Goal: Transaction & Acquisition: Purchase product/service

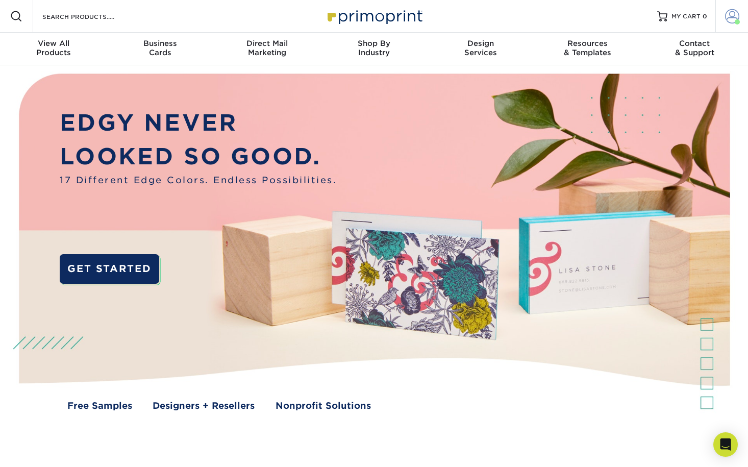
click at [734, 19] on span at bounding box center [732, 16] width 14 height 14
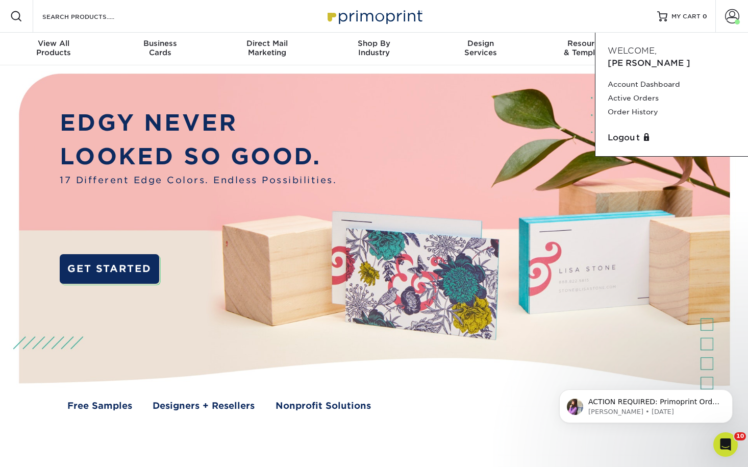
click at [143, 29] on div "Resources Menu Search Products Account Welcome, Ryan Account Dashboard Active O…" at bounding box center [374, 16] width 748 height 33
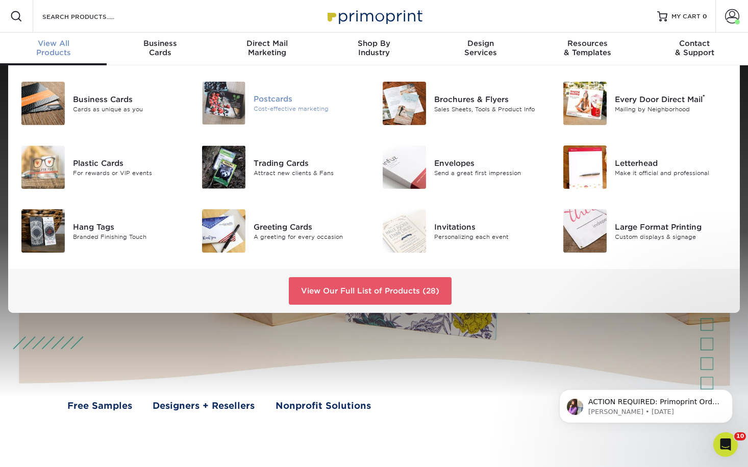
click at [254, 108] on div "Cost-effective marketing" at bounding box center [310, 109] width 113 height 9
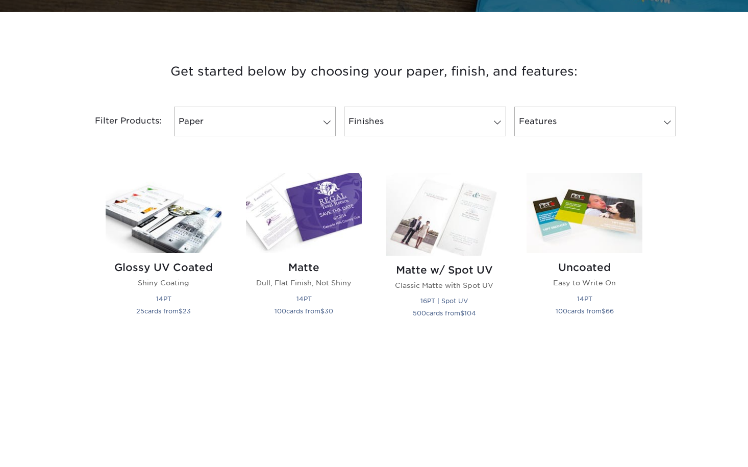
scroll to position [357, 0]
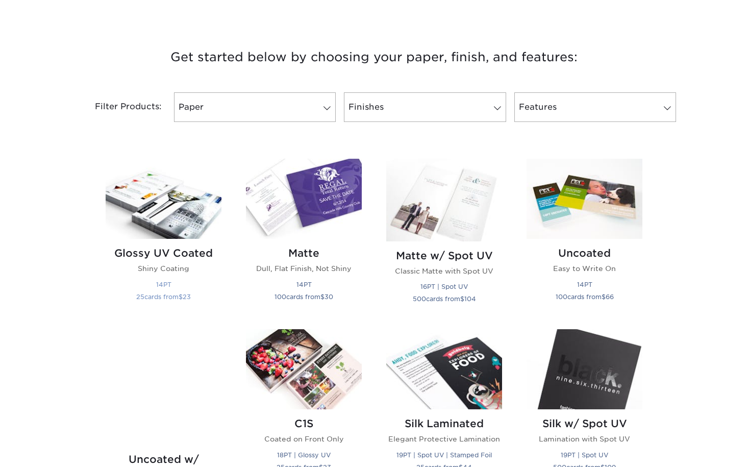
click at [185, 221] on img at bounding box center [164, 199] width 116 height 80
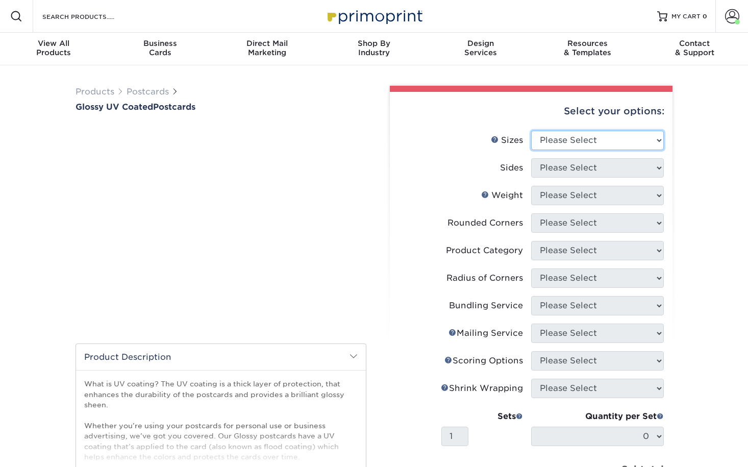
click at [580, 138] on select "Please Select 1.5" x 7" 2" x 4" 2" x 6" 2" x 7" 2" x 8" 2.12" x 5.5" 2.12" x 5.…" at bounding box center [597, 140] width 133 height 19
click at [531, 131] on select "Please Select 1.5" x 7" 2" x 4" 2" x 6" 2" x 7" 2" x 8" 2.12" x 5.5" 2.12" x 5.…" at bounding box center [597, 140] width 133 height 19
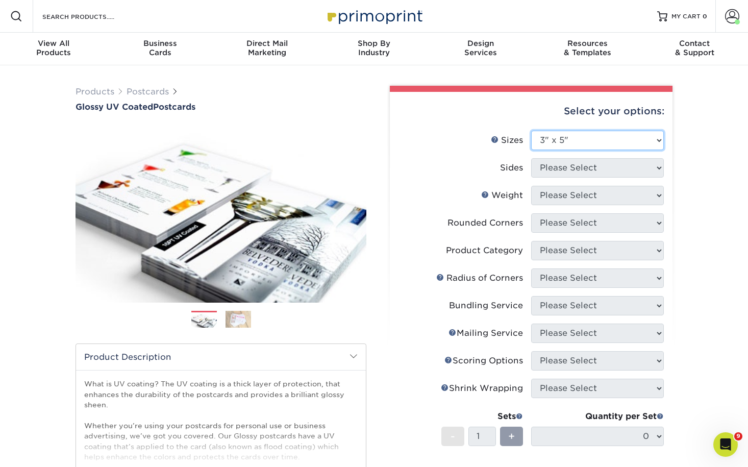
click at [624, 135] on select "Please Select 1.5" x 7" 2" x 4" 2" x 6" 2" x 7" 2" x 8" 2.12" x 5.5" 2.12" x 5.…" at bounding box center [597, 140] width 133 height 19
select select "3.00x5.00"
click at [531, 131] on select "Please Select 1.5" x 7" 2" x 4" 2" x 6" 2" x 7" 2" x 8" 2.12" x 5.5" 2.12" x 5.…" at bounding box center [597, 140] width 133 height 19
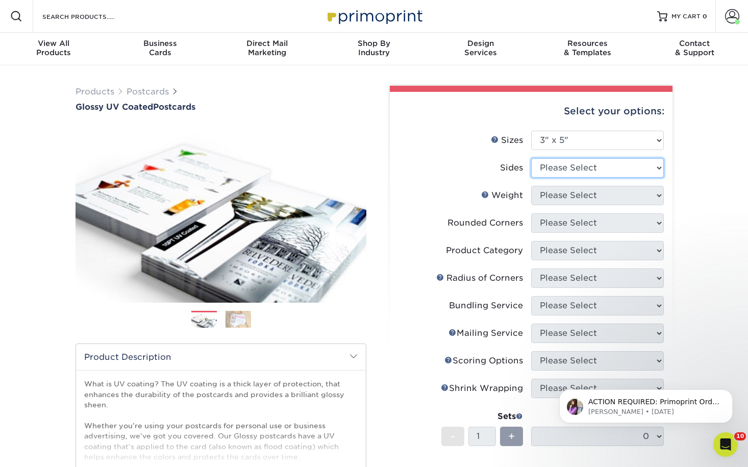
click at [603, 167] on select "Please Select Print Both Sides Print Front Only" at bounding box center [597, 167] width 133 height 19
select select "13abbda7-1d64-4f25-8bb2-c179b224825d"
click at [531, 158] on select "Please Select Print Both Sides Print Front Only" at bounding box center [597, 167] width 133 height 19
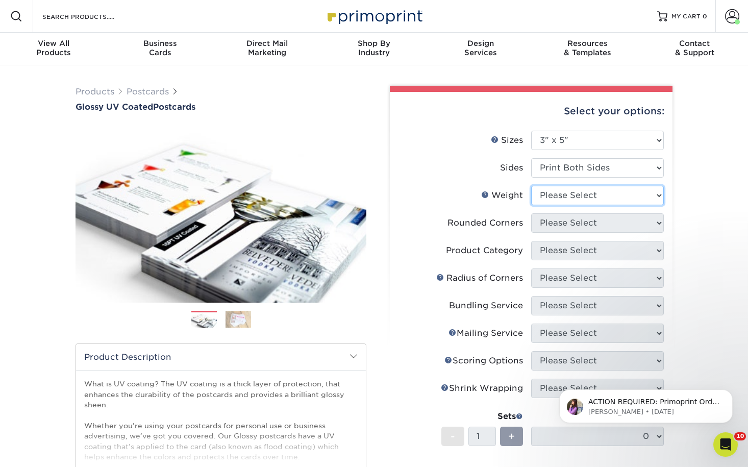
click at [603, 195] on select "Please Select 16PT 18PT C1S 14PT" at bounding box center [597, 195] width 133 height 19
select select "16PT"
click at [531, 186] on select "Please Select 16PT 18PT C1S 14PT" at bounding box center [597, 195] width 133 height 19
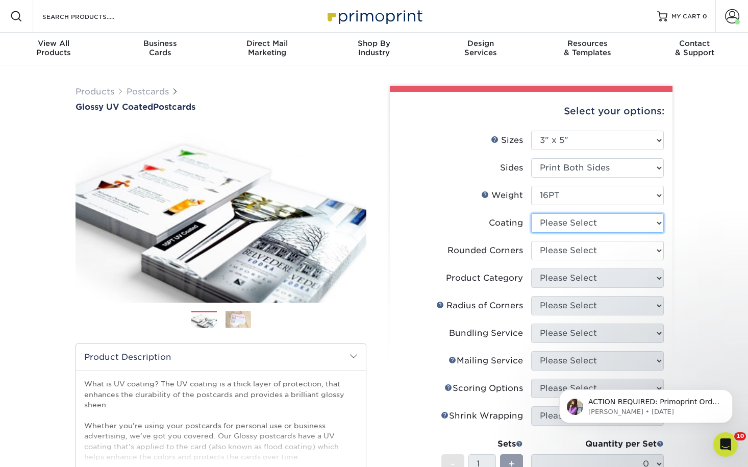
click at [599, 222] on select at bounding box center [597, 222] width 133 height 19
select select "ae367451-b2b8-45df-a344-0f05b6a12993"
click at [531, 213] on select at bounding box center [597, 222] width 133 height 19
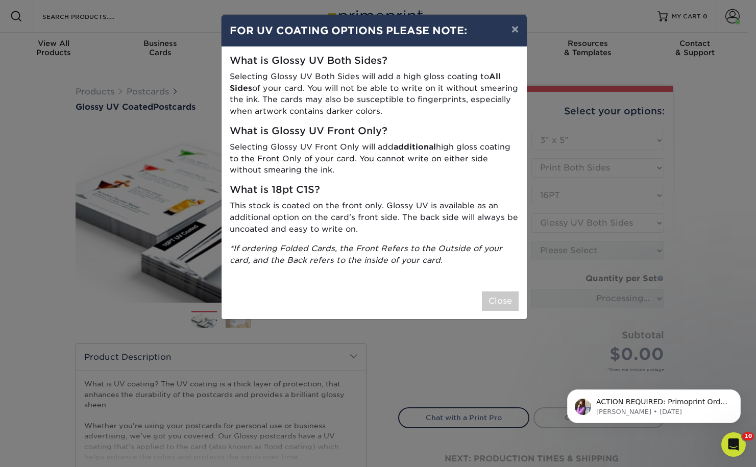
click at [605, 265] on div "× FOR UV COATING OPTIONS PLEASE NOTE: What is Glossy UV Both Sides? Selecting G…" at bounding box center [378, 233] width 756 height 467
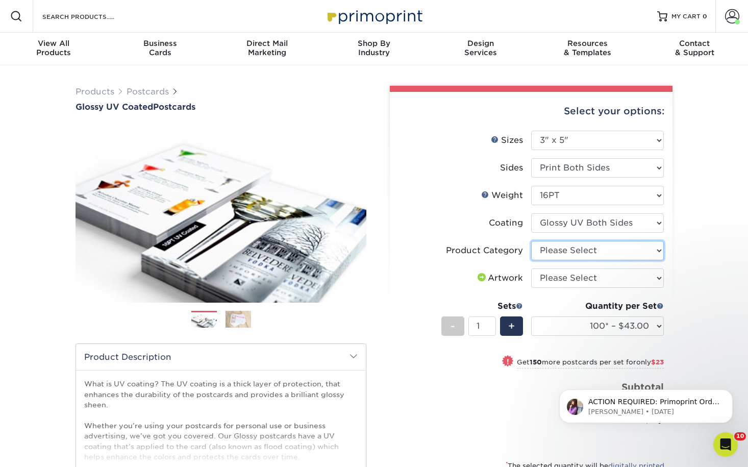
click at [617, 250] on select "Please Select Postcards" at bounding box center [597, 250] width 133 height 19
select select "9b7272e0-d6c8-4c3c-8e97-d3a1bcdab858"
click at [531, 241] on select "Please Select Postcards" at bounding box center [597, 250] width 133 height 19
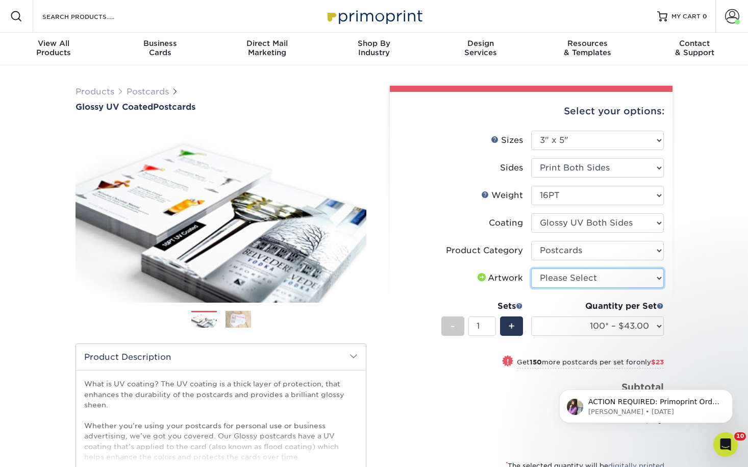
click at [617, 277] on select "Please Select I will upload files I need a design - $150" at bounding box center [597, 277] width 133 height 19
select select "upload"
click at [531, 268] on select "Please Select I will upload files I need a design - $150" at bounding box center [597, 277] width 133 height 19
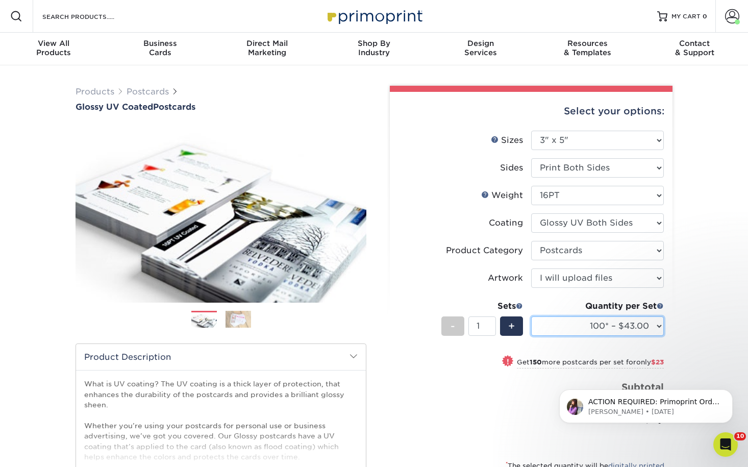
drag, startPoint x: 615, startPoint y: 329, endPoint x: 618, endPoint y: 320, distance: 9.0
click at [615, 329] on select "100* – $43.00 250* – $66.00 500 – $88.00 1000 – $101.00 2500 – $163.00 5000 – $…" at bounding box center [597, 325] width 133 height 19
select select "500 – $88.00"
click at [531, 316] on select "100* – $43.00 250* – $66.00 500 – $88.00 1000 – $101.00 2500 – $163.00 5000 – $…" at bounding box center [597, 325] width 133 height 19
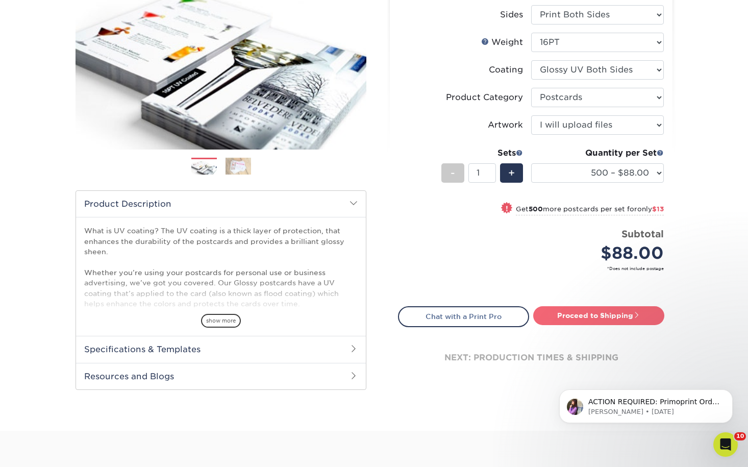
click at [576, 320] on link "Proceed to Shipping" at bounding box center [598, 315] width 131 height 18
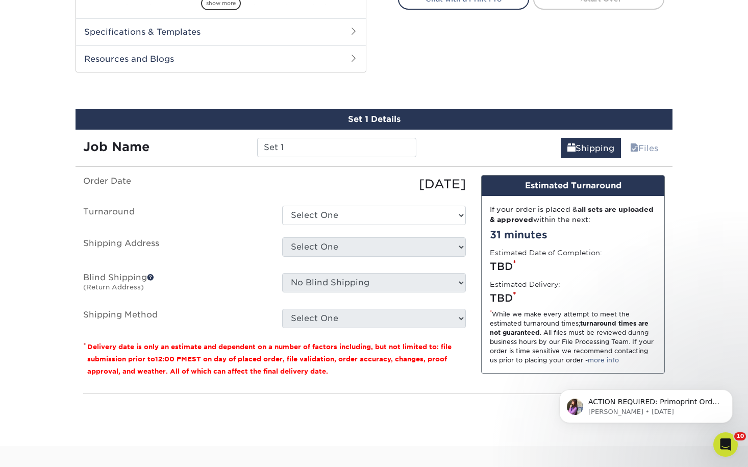
scroll to position [493, 0]
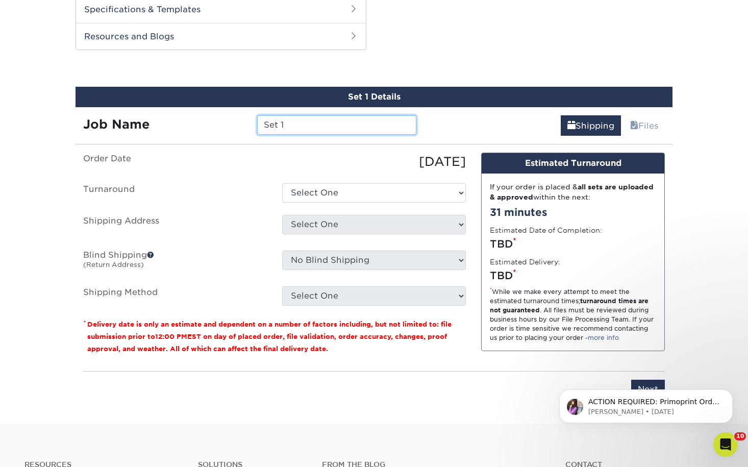
click at [300, 124] on input "Set 1" at bounding box center [336, 124] width 159 height 19
type input "H"
type input "IN [PERSON_NAME] Honor Rewards Cards"
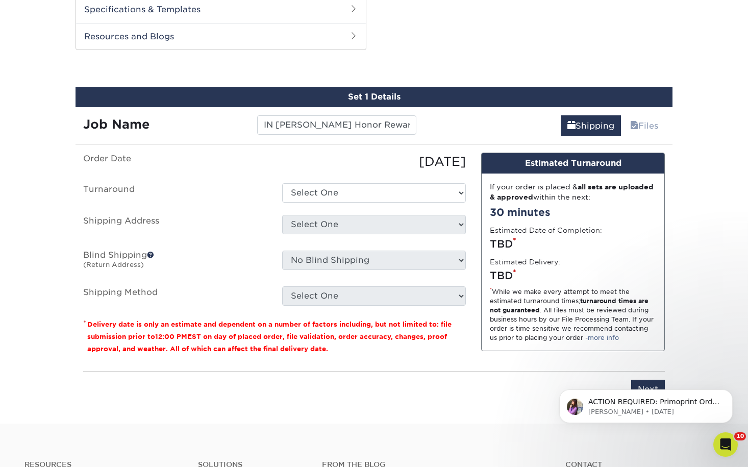
click at [341, 203] on ul "Order Date 08/13/2025 Turnaround Select One 2-4 Business Days 2 Day Next Busine…" at bounding box center [274, 229] width 383 height 153
click at [341, 197] on select "Select One 2-4 Business Days 2 Day Next Business Day" at bounding box center [374, 192] width 184 height 19
select select "edb6e22b-288c-4d6c-b975-2ba2ce9bbec4"
click at [282, 183] on select "Select One 2-4 Business Days 2 Day Next Business Day" at bounding box center [374, 192] width 184 height 19
click at [339, 228] on select "Select One 1A Ryan Gunter ARCleburne ARConway ARFranklin ARMontgomery AROuachit…" at bounding box center [374, 224] width 184 height 19
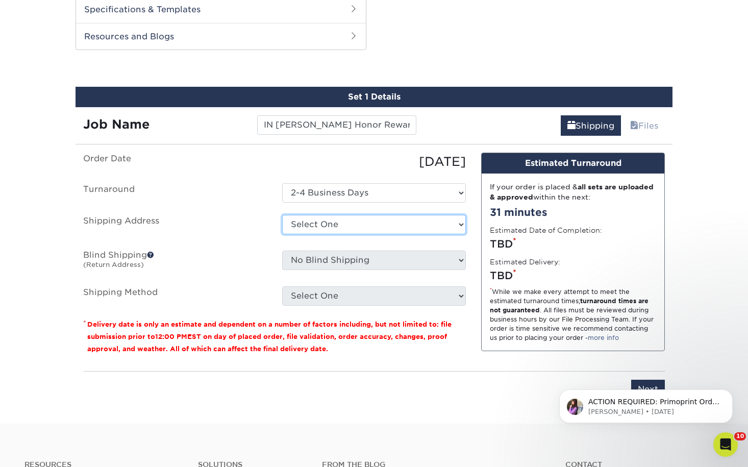
select select "277853"
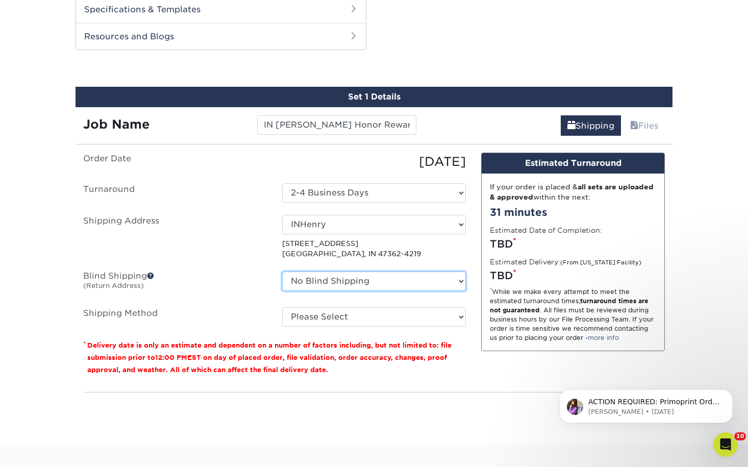
click at [374, 278] on select "No Blind Shipping 1A Ryan Gunter ARCleburne ARConway ARFranklin ARMontgomery AR…" at bounding box center [374, 280] width 184 height 19
click at [374, 287] on select "No Blind Shipping 1A Ryan Gunter ARCleburne ARConway ARFranklin ARMontgomery AR…" at bounding box center [374, 280] width 184 height 19
click at [365, 328] on fieldset "Order Date 08/13/2025 Turnaround Select One 2-4 Business Days 2 Day Next Busine…" at bounding box center [274, 246] width 383 height 186
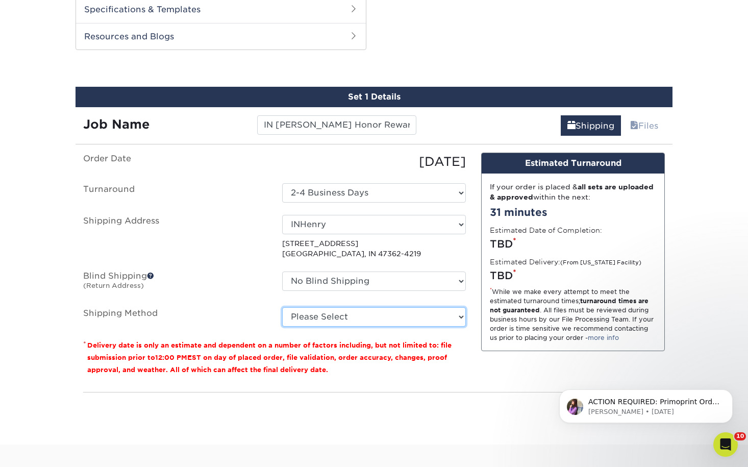
click at [368, 319] on select "Please Select Ground Shipping (+$23.91) 3 Day Shipping Service (+$26.54) 2 Day …" at bounding box center [374, 316] width 184 height 19
select select "03"
click at [282, 307] on select "Please Select Ground Shipping (+$23.91) 3 Day Shipping Service (+$26.54) 2 Day …" at bounding box center [374, 316] width 184 height 19
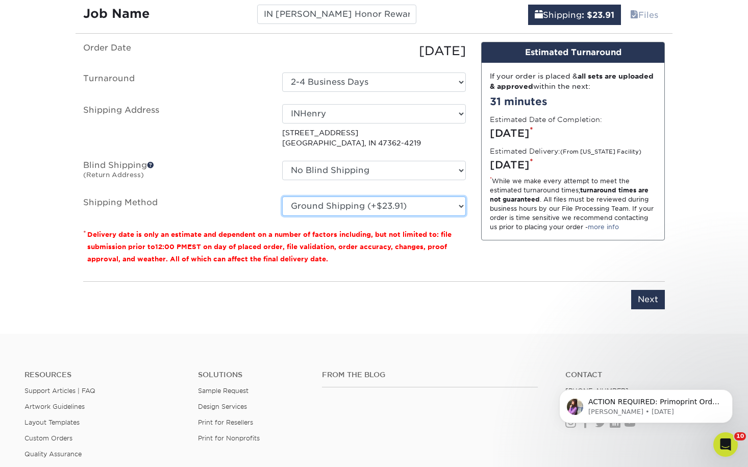
scroll to position [646, 0]
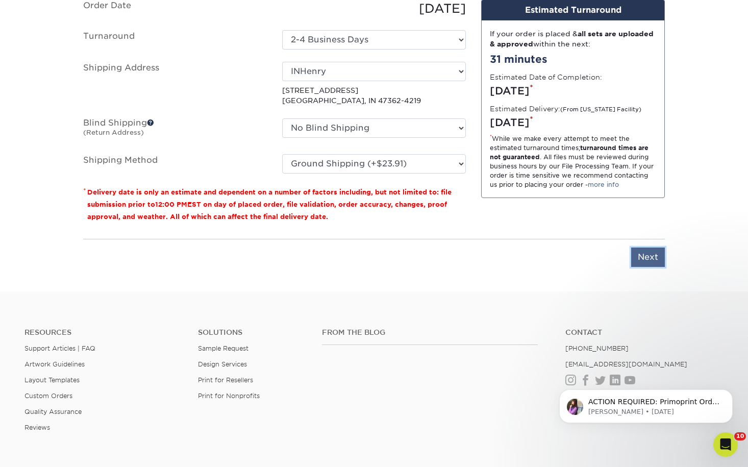
click at [656, 253] on input "Next" at bounding box center [648, 256] width 34 height 19
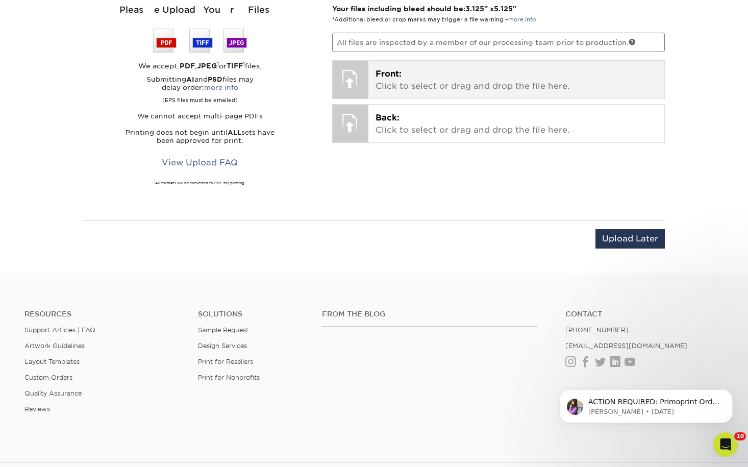
click at [437, 82] on p "Front: Click to select or drag and drop the file here." at bounding box center [517, 80] width 282 height 24
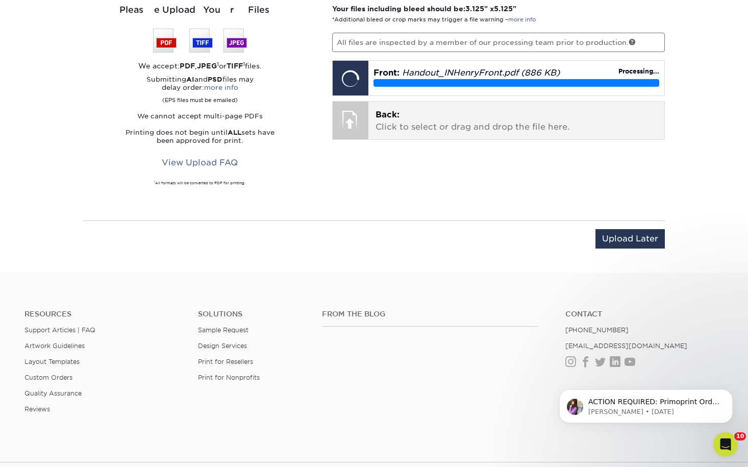
click at [423, 133] on div "Back: Click to select or drag and drop the file here. Choose file" at bounding box center [516, 121] width 296 height 38
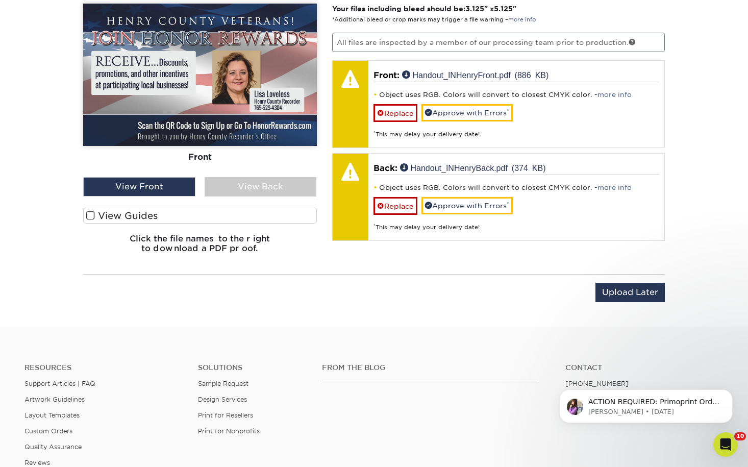
click at [268, 182] on div "View Back" at bounding box center [261, 186] width 112 height 19
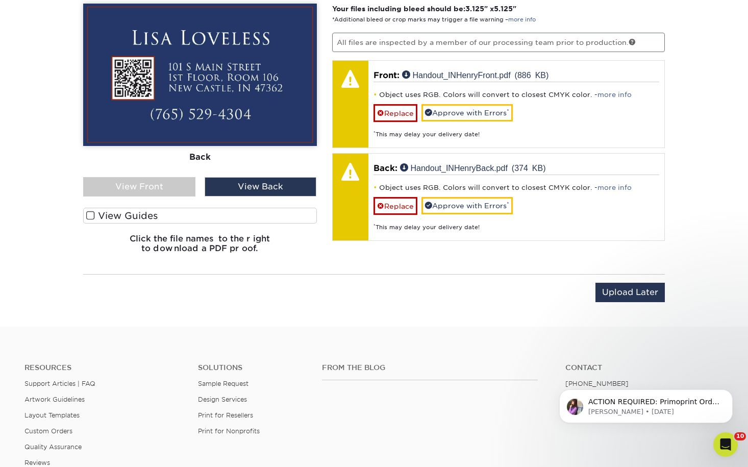
click at [143, 191] on div "View Front" at bounding box center [139, 186] width 112 height 19
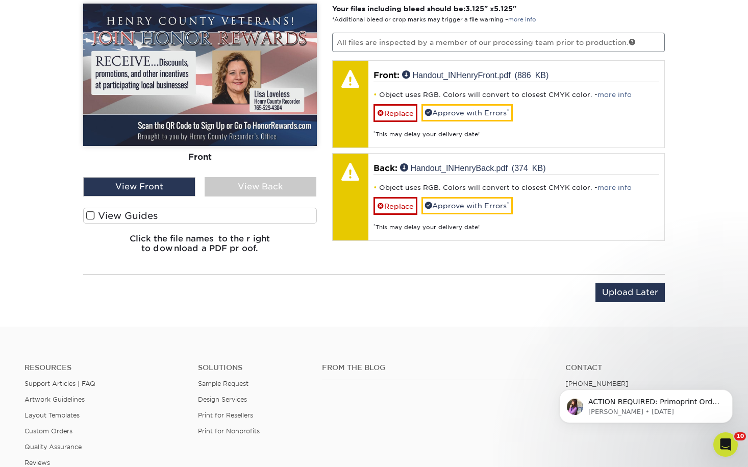
click at [279, 195] on div "View Back" at bounding box center [261, 186] width 112 height 19
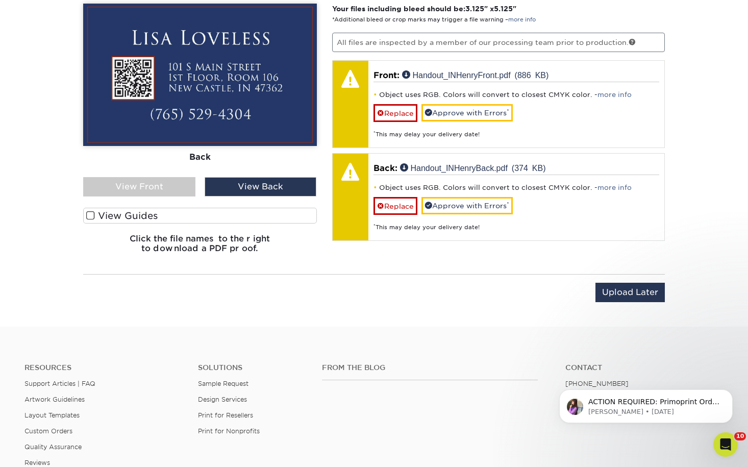
click at [171, 189] on div "View Front" at bounding box center [139, 186] width 112 height 19
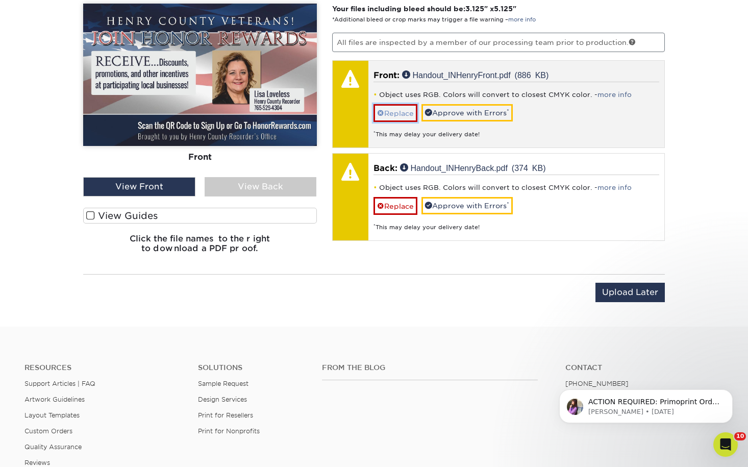
click at [379, 108] on link "Replace" at bounding box center [396, 113] width 44 height 18
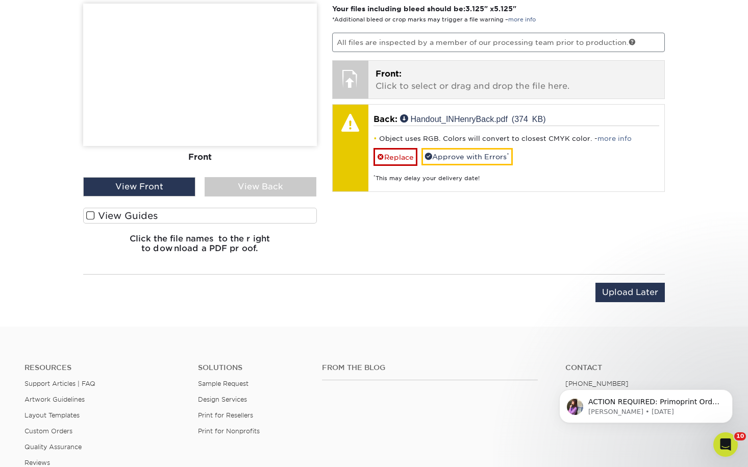
click at [459, 94] on div "Front: Click to select or drag and drop the file here. Choose file Handout_INHe…" at bounding box center [516, 80] width 296 height 38
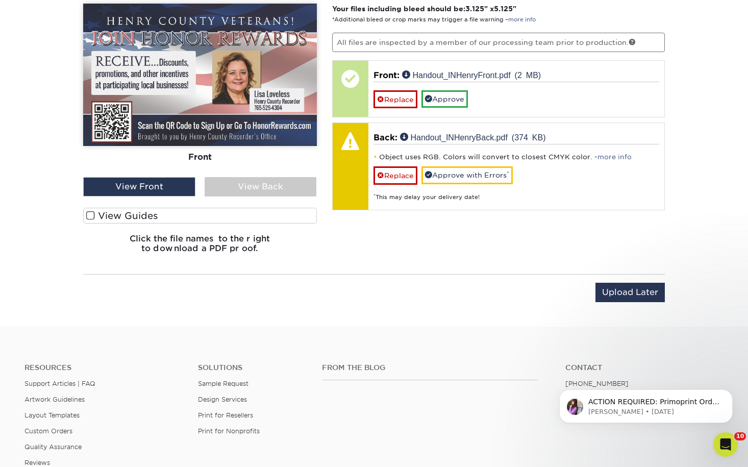
click at [279, 197] on div "Front Back View Front View Back Front" at bounding box center [200, 133] width 234 height 258
click at [279, 193] on div "View Back" at bounding box center [261, 186] width 112 height 19
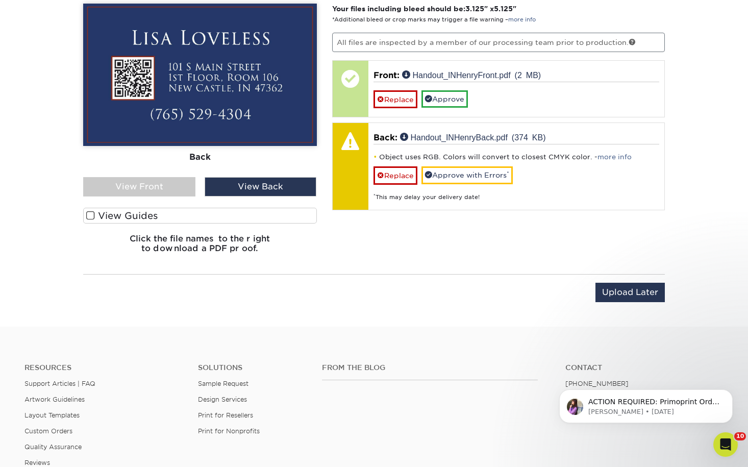
click at [279, 193] on div "View Back" at bounding box center [261, 186] width 112 height 19
click at [168, 185] on div "View Front" at bounding box center [139, 186] width 112 height 19
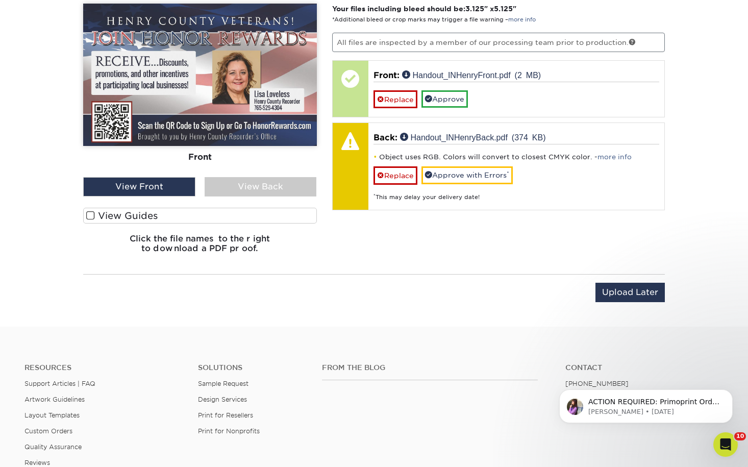
click at [301, 192] on div "View Back" at bounding box center [261, 186] width 112 height 19
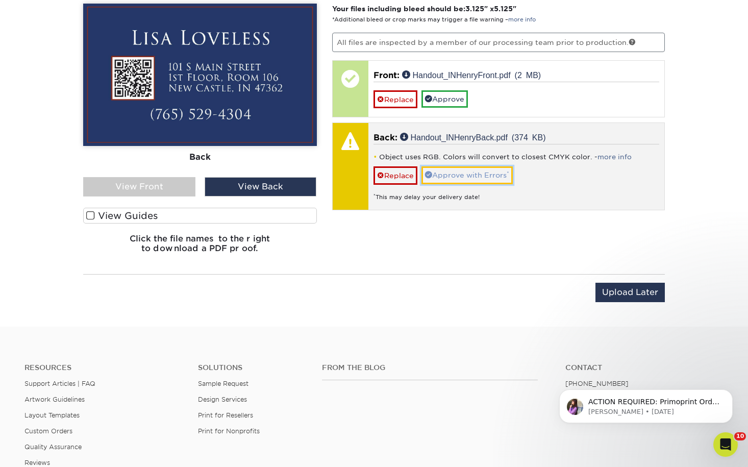
click at [452, 177] on link "Approve with Errors *" at bounding box center [466, 174] width 91 height 17
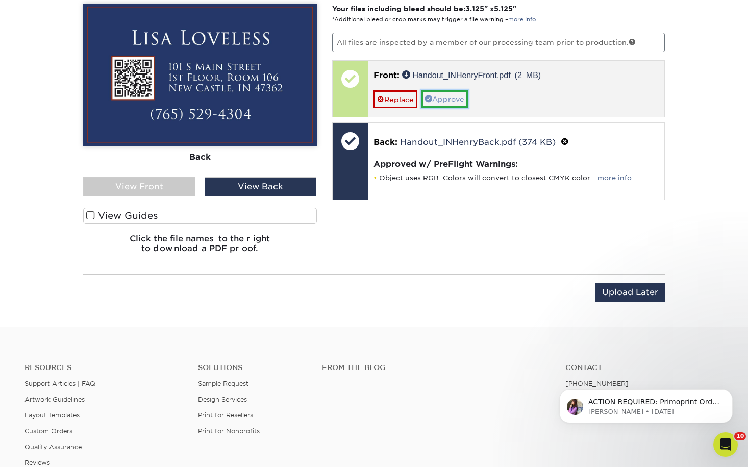
click at [454, 95] on link "Approve" at bounding box center [444, 98] width 46 height 17
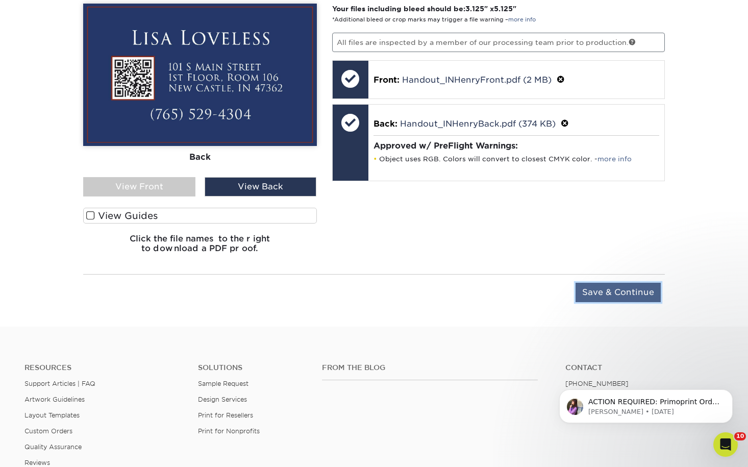
click at [627, 290] on input "Save & Continue" at bounding box center [618, 292] width 85 height 19
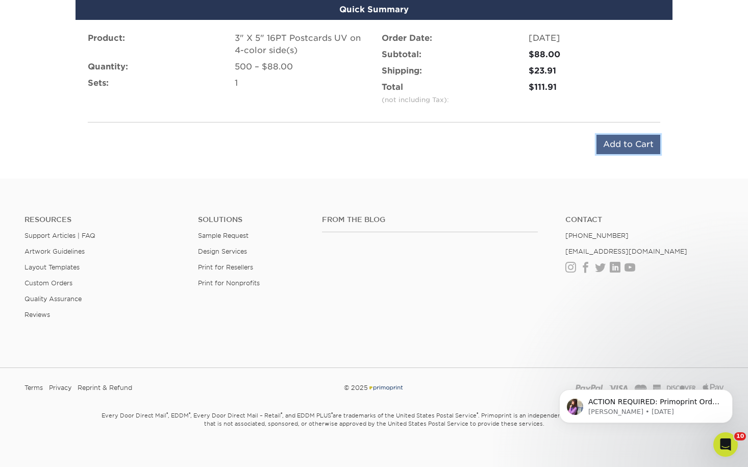
click at [632, 148] on input "Add to Cart" at bounding box center [629, 144] width 64 height 19
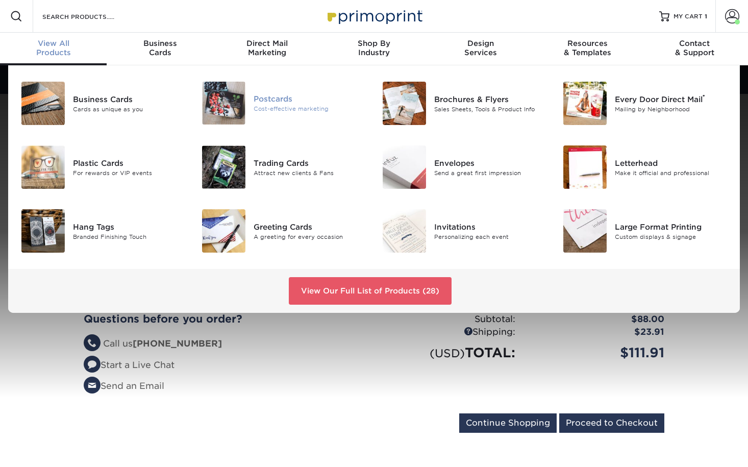
click at [260, 95] on div "Postcards" at bounding box center [310, 98] width 113 height 11
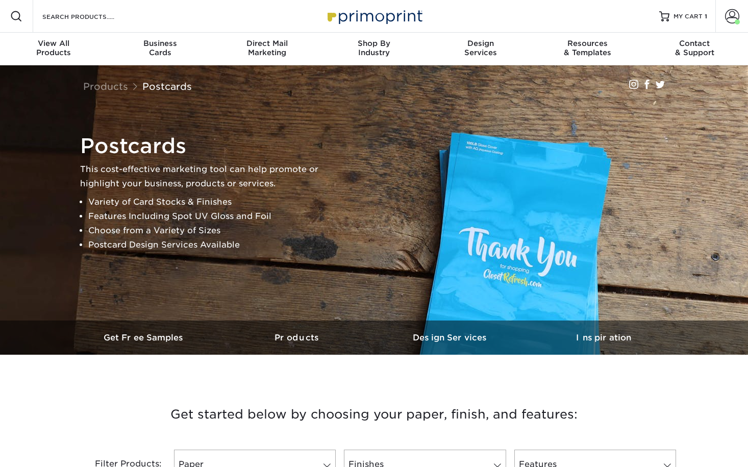
scroll to position [357, 0]
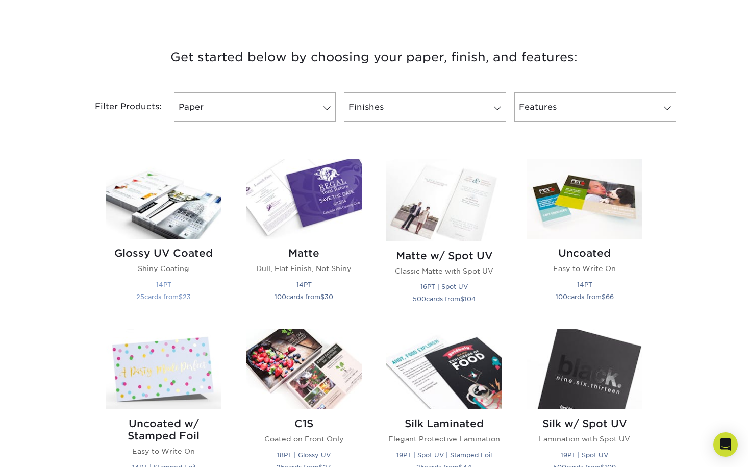
click at [186, 231] on img at bounding box center [164, 199] width 116 height 80
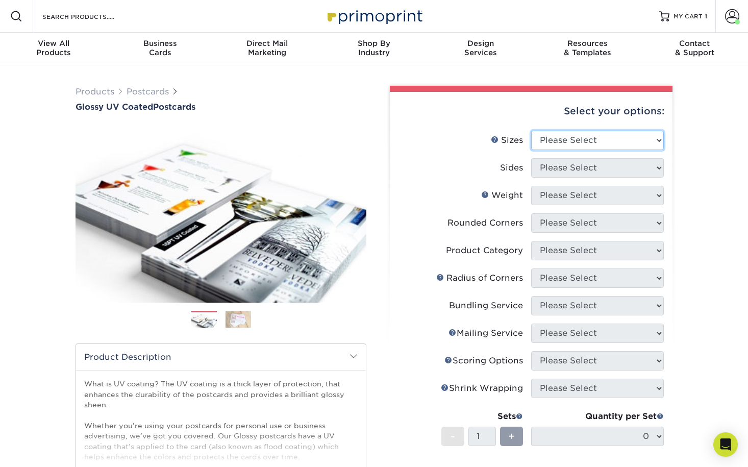
click at [564, 137] on select "Please Select 1.5" x 7" 2" x 4" 2" x 6" 2" x 7" 2" x 8" 2.12" x 5.5" 2.12" x 5.…" at bounding box center [597, 140] width 133 height 19
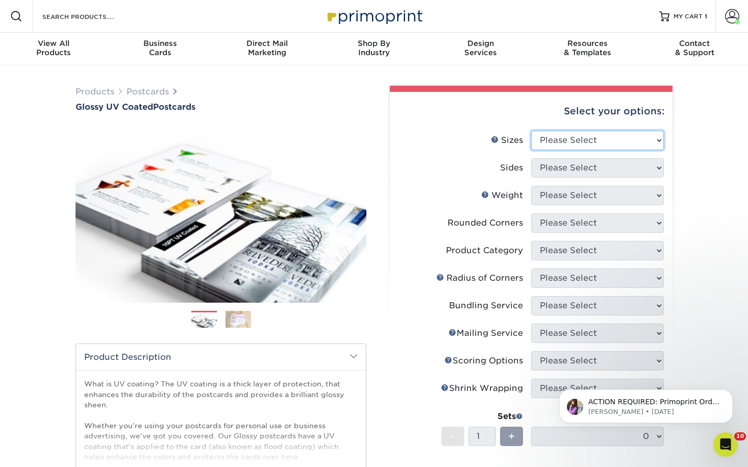
select select "3.50x8.50"
click at [531, 131] on select "Please Select 1.5" x 7" 2" x 4" 2" x 6" 2" x 7" 2" x 8" 2.12" x 5.5" 2.12" x 5.…" at bounding box center [597, 140] width 133 height 19
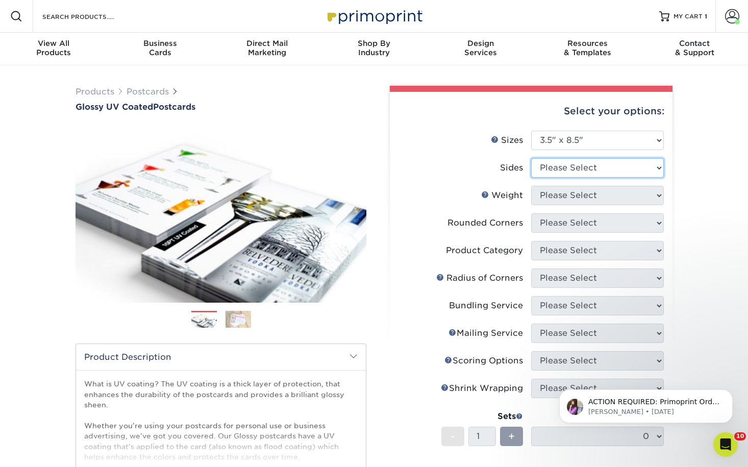
click at [572, 172] on select "Please Select Print Both Sides Print Front Only" at bounding box center [597, 167] width 133 height 19
select select "13abbda7-1d64-4f25-8bb2-c179b224825d"
click at [531, 158] on select "Please Select Print Both Sides Print Front Only" at bounding box center [597, 167] width 133 height 19
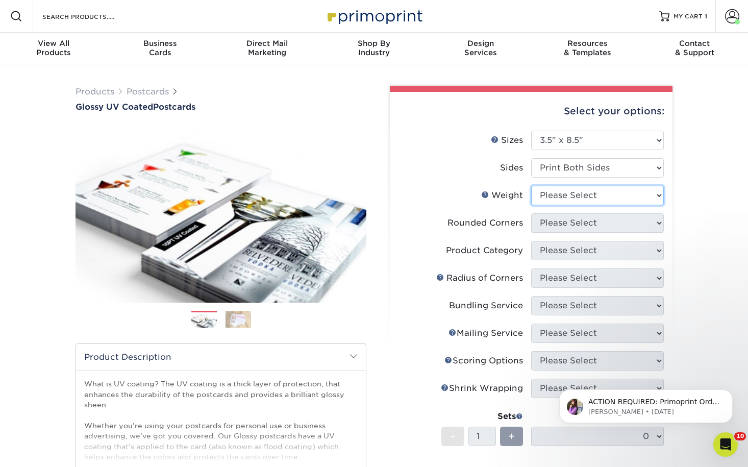
click at [597, 193] on select "Please Select 16PT 14PT 18PT C1S" at bounding box center [597, 195] width 133 height 19
select select "16PT"
click at [531, 186] on select "Please Select 16PT 14PT 18PT C1S" at bounding box center [597, 195] width 133 height 19
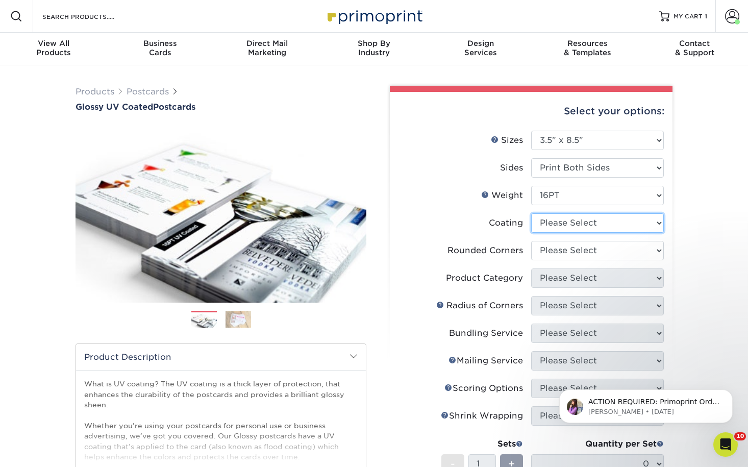
click at [597, 224] on select at bounding box center [597, 222] width 133 height 19
select select "ae367451-b2b8-45df-a344-0f05b6a12993"
click at [531, 213] on select at bounding box center [597, 222] width 133 height 19
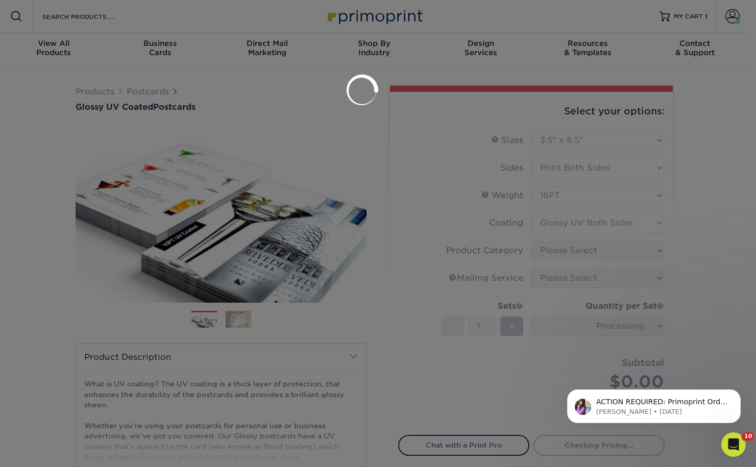
click at [594, 265] on div at bounding box center [378, 233] width 756 height 467
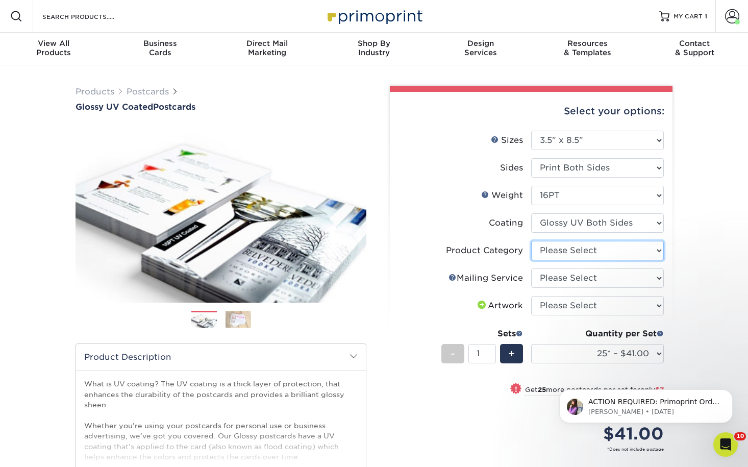
click at [618, 250] on select "Please Select Postcards" at bounding box center [597, 250] width 133 height 19
select select "9b7272e0-d6c8-4c3c-8e97-d3a1bcdab858"
click at [531, 241] on select "Please Select Postcards" at bounding box center [597, 250] width 133 height 19
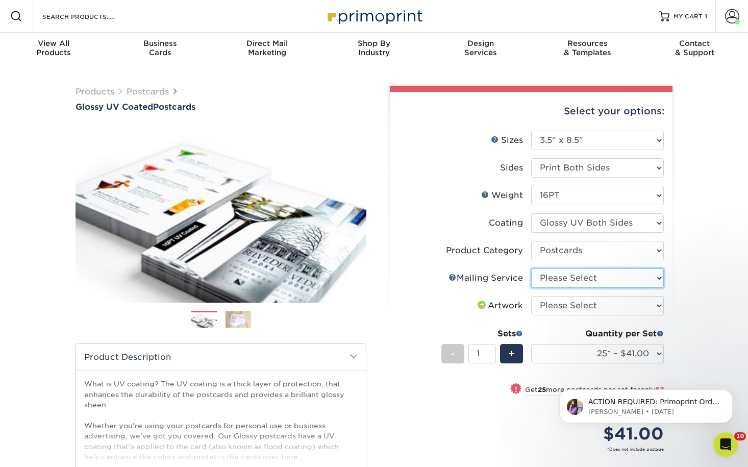
click at [614, 282] on select "Please Select No Direct Mailing Service No, I will mail/stamp/imprint Direct Ma…" at bounding box center [597, 277] width 133 height 19
select select "3e5e9bdd-d78a-4c28-a41d-fe1407925ca6"
click at [531, 268] on select "Please Select No Direct Mailing Service No, I will mail/stamp/imprint Direct Ma…" at bounding box center [597, 277] width 133 height 19
click at [613, 308] on select "Please Select I will upload files I need a design - $150" at bounding box center [597, 305] width 133 height 19
select select "upload"
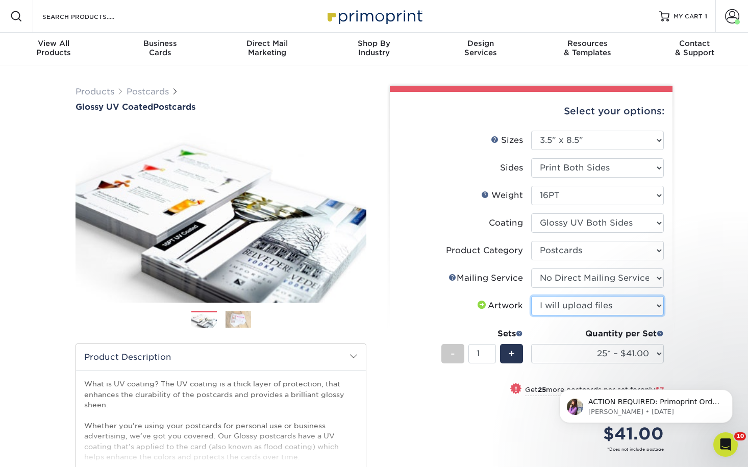
click at [531, 296] on select "Please Select I will upload files I need a design - $150" at bounding box center [597, 305] width 133 height 19
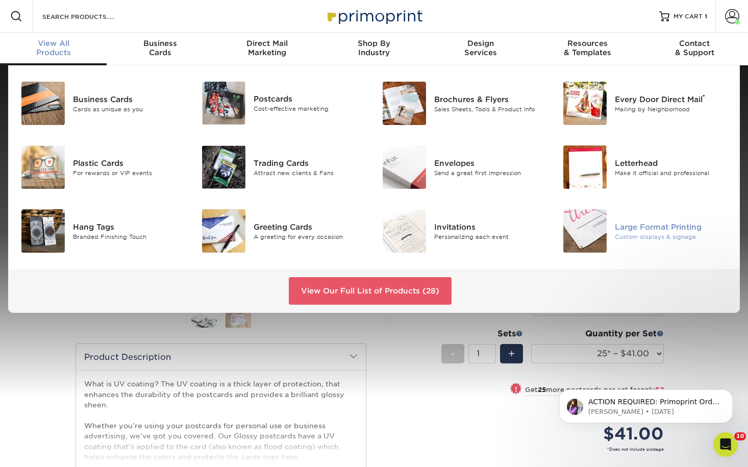
click at [622, 227] on div "Large Format Printing" at bounding box center [671, 226] width 113 height 11
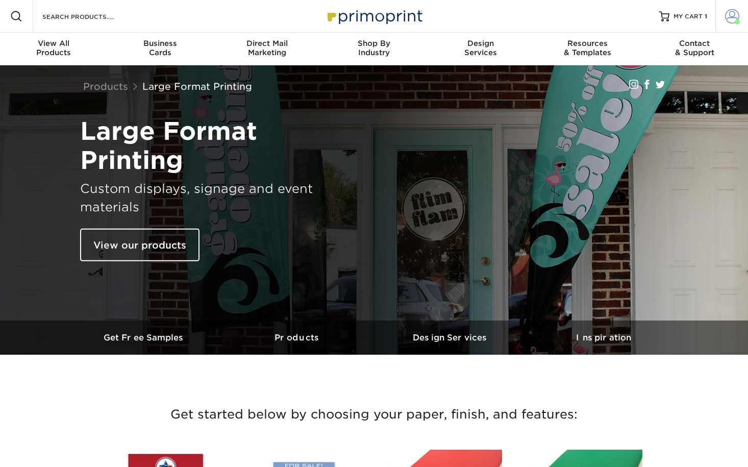
click at [731, 11] on span at bounding box center [732, 16] width 14 height 14
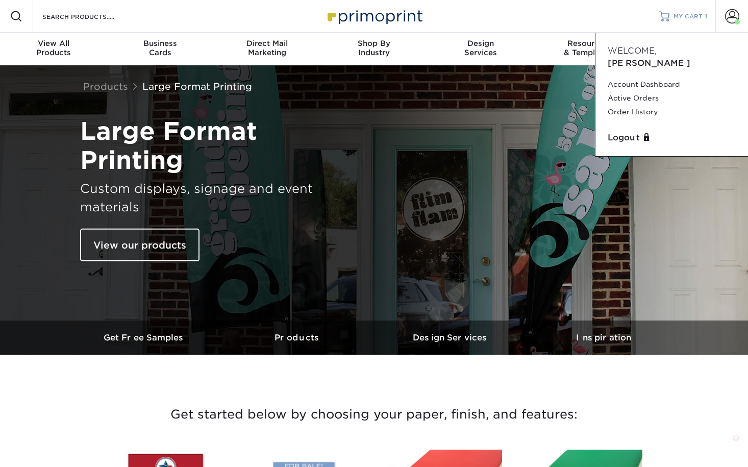
click at [677, 17] on span "MY CART" at bounding box center [688, 16] width 29 height 9
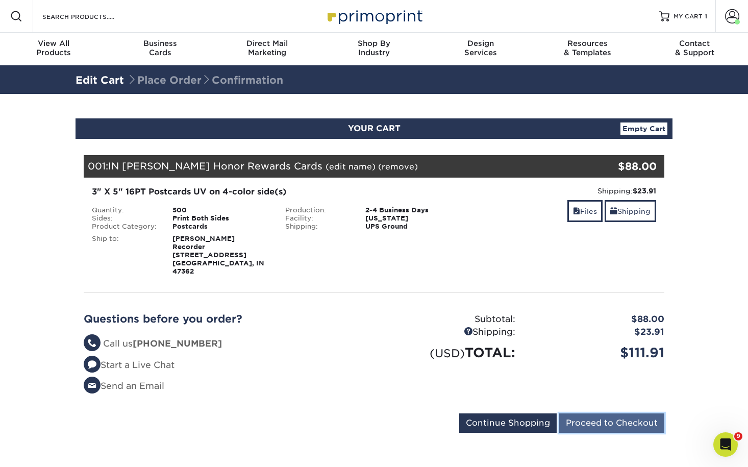
click at [640, 414] on input "Proceed to Checkout" at bounding box center [611, 422] width 105 height 19
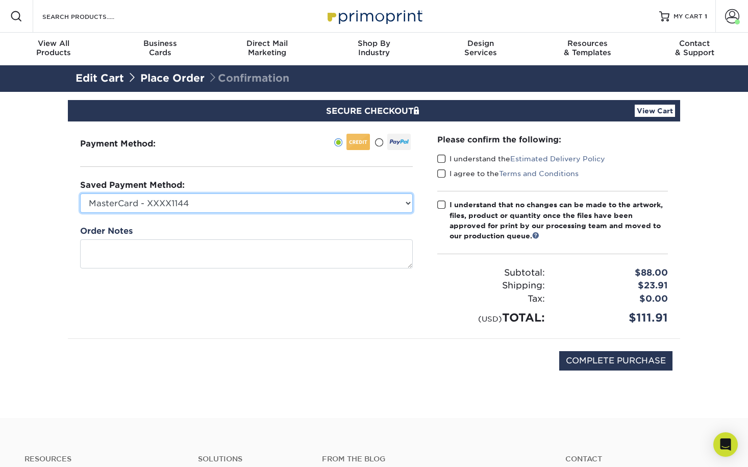
click at [281, 205] on select "MasterCard - XXXX1144 Visa - XXXX9276 MasterCard - XXXX0651 MasterCard - XXXX77…" at bounding box center [246, 202] width 333 height 19
select select "70136"
click at [80, 193] on select "MasterCard - XXXX1144 Visa - XXXX9276 MasterCard - XXXX0651 MasterCard - XXXX77…" at bounding box center [246, 202] width 333 height 19
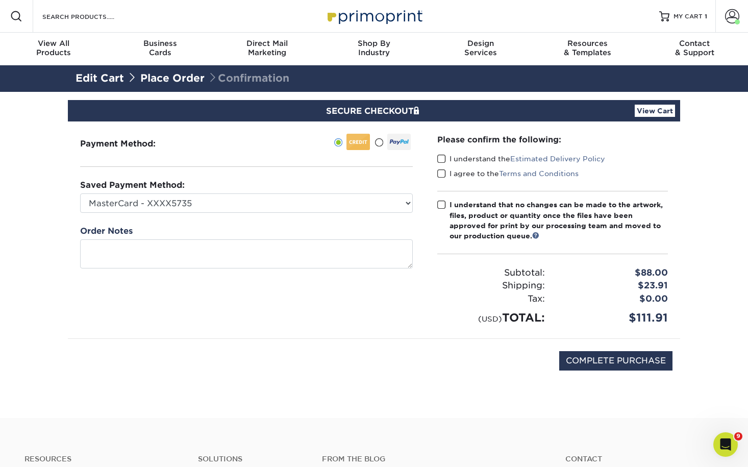
click at [446, 160] on label "I understand the Estimated Delivery Policy" at bounding box center [521, 159] width 168 height 10
click at [0, 0] on input "I understand the Estimated Delivery Policy" at bounding box center [0, 0] width 0 height 0
click at [441, 175] on span at bounding box center [441, 174] width 9 height 10
click at [0, 0] on input "I agree to the Terms and Conditions" at bounding box center [0, 0] width 0 height 0
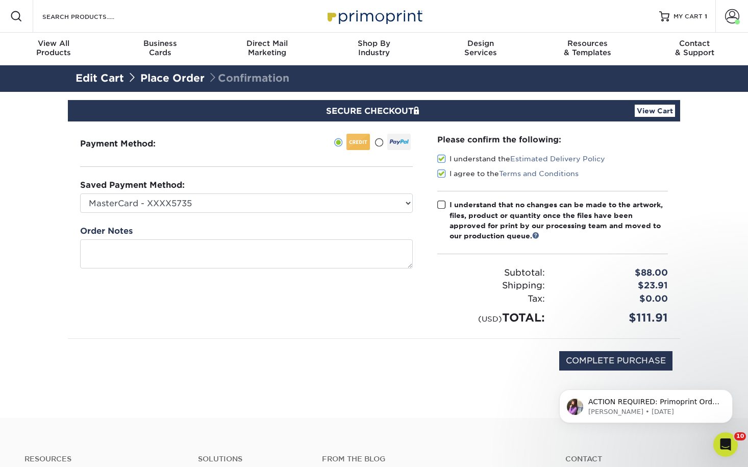
click at [439, 208] on span at bounding box center [441, 205] width 9 height 10
click at [0, 0] on input "I understand that no changes can be made to the artwork, files, product or quan…" at bounding box center [0, 0] width 0 height 0
click at [598, 360] on div "ACTION REQUIRED: Primoprint Order 25811-121577-21572 Thank you for placing your…" at bounding box center [646, 359] width 188 height 128
click at [390, 346] on div "COMPLETE PURCHASE" at bounding box center [374, 366] width 597 height 55
click at [631, 355] on input "COMPLETE PURCHASE" at bounding box center [615, 360] width 113 height 19
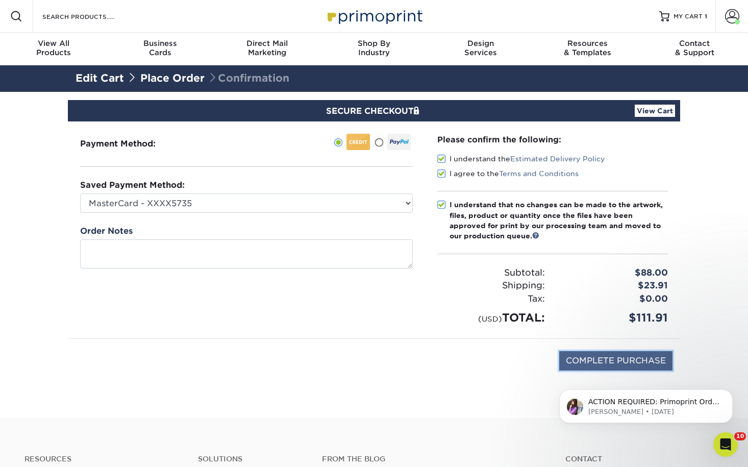
type input "PROCESSING, PLEASE WAIT..."
